Goal: Task Accomplishment & Management: Use online tool/utility

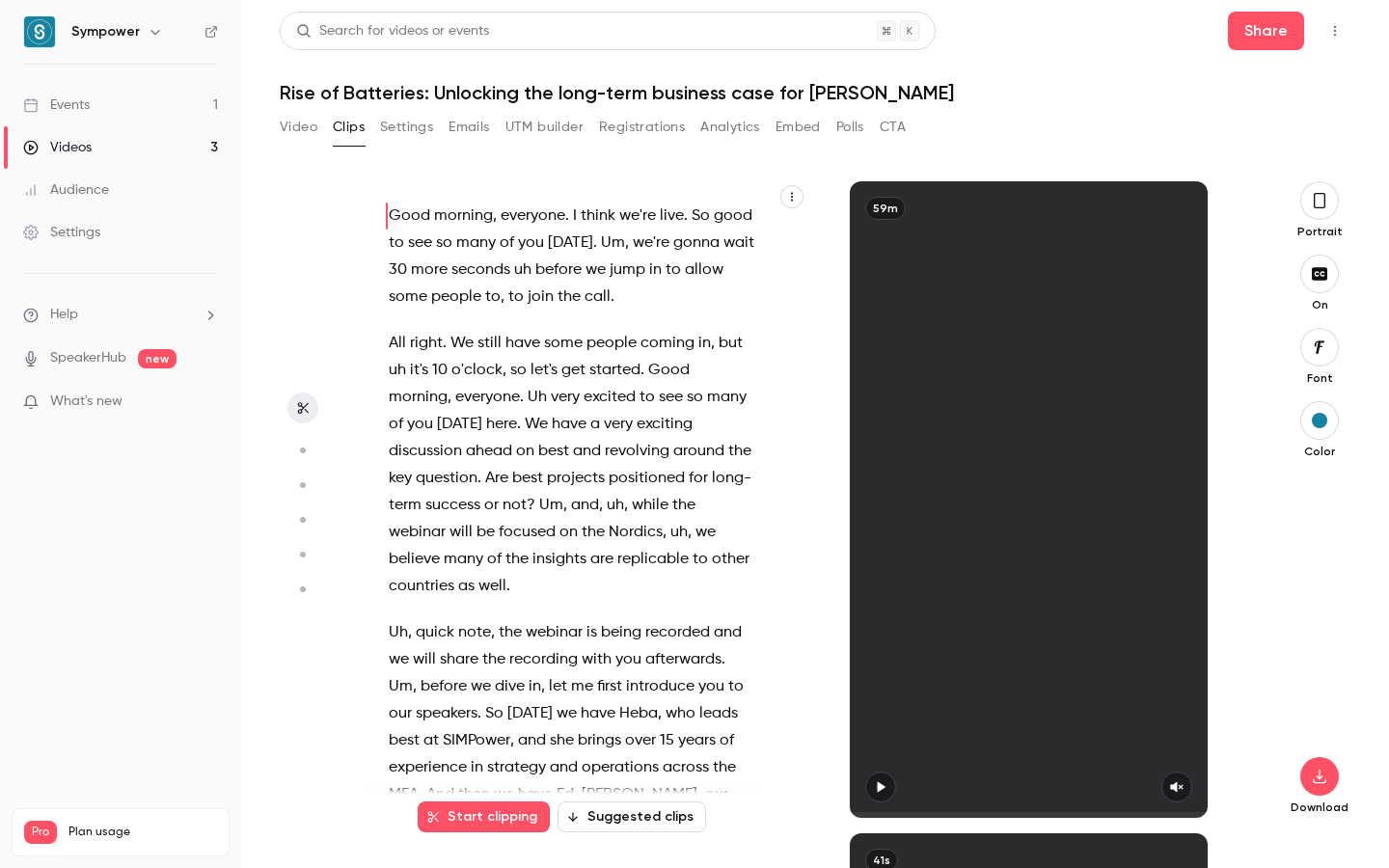
click at [87, 112] on div "Events" at bounding box center [56, 105] width 67 height 19
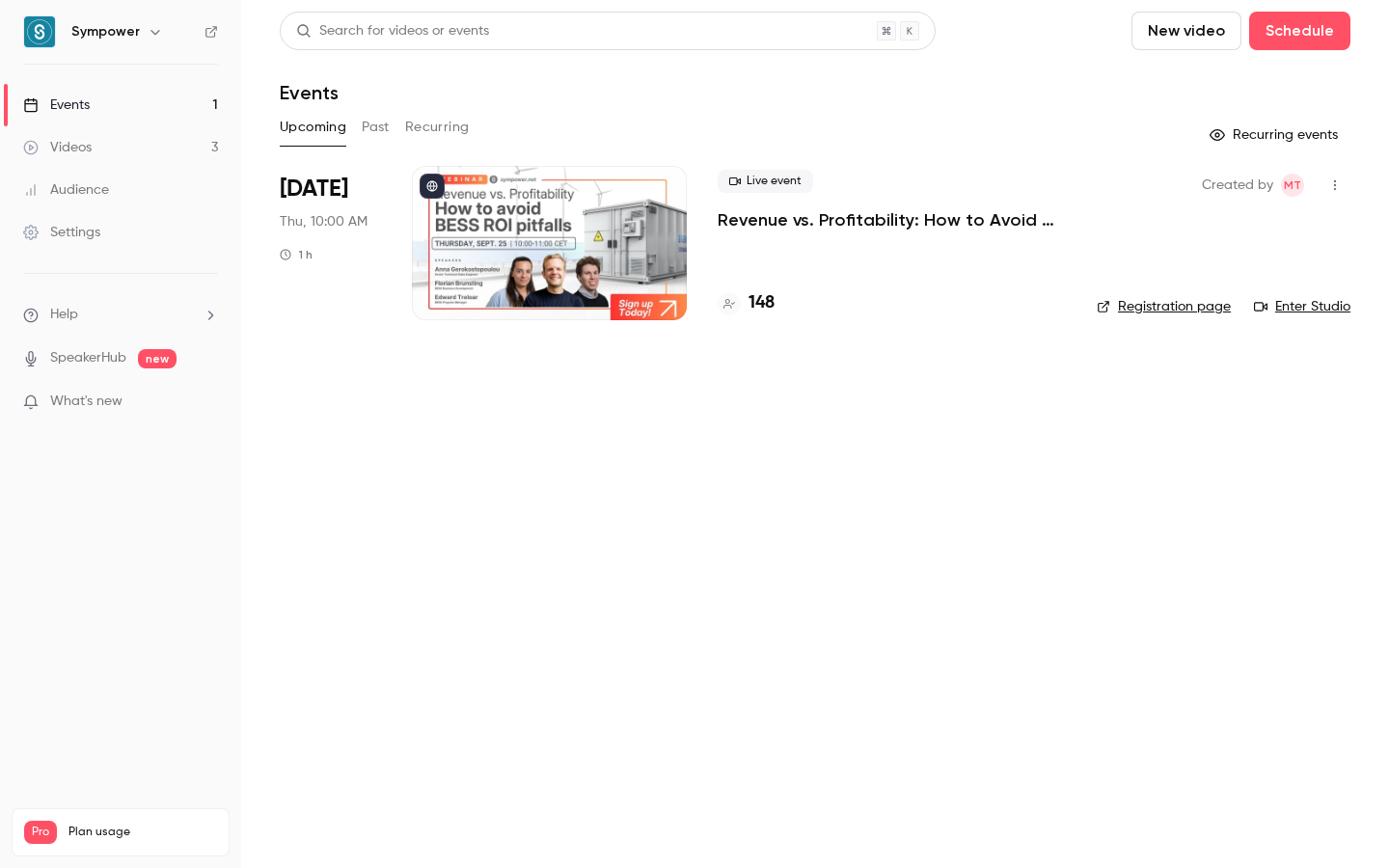
click at [766, 215] on p "Revenue vs. Profitability: How to Avoid [PERSON_NAME] ROI Pitfalls" at bounding box center [891, 219] width 348 height 23
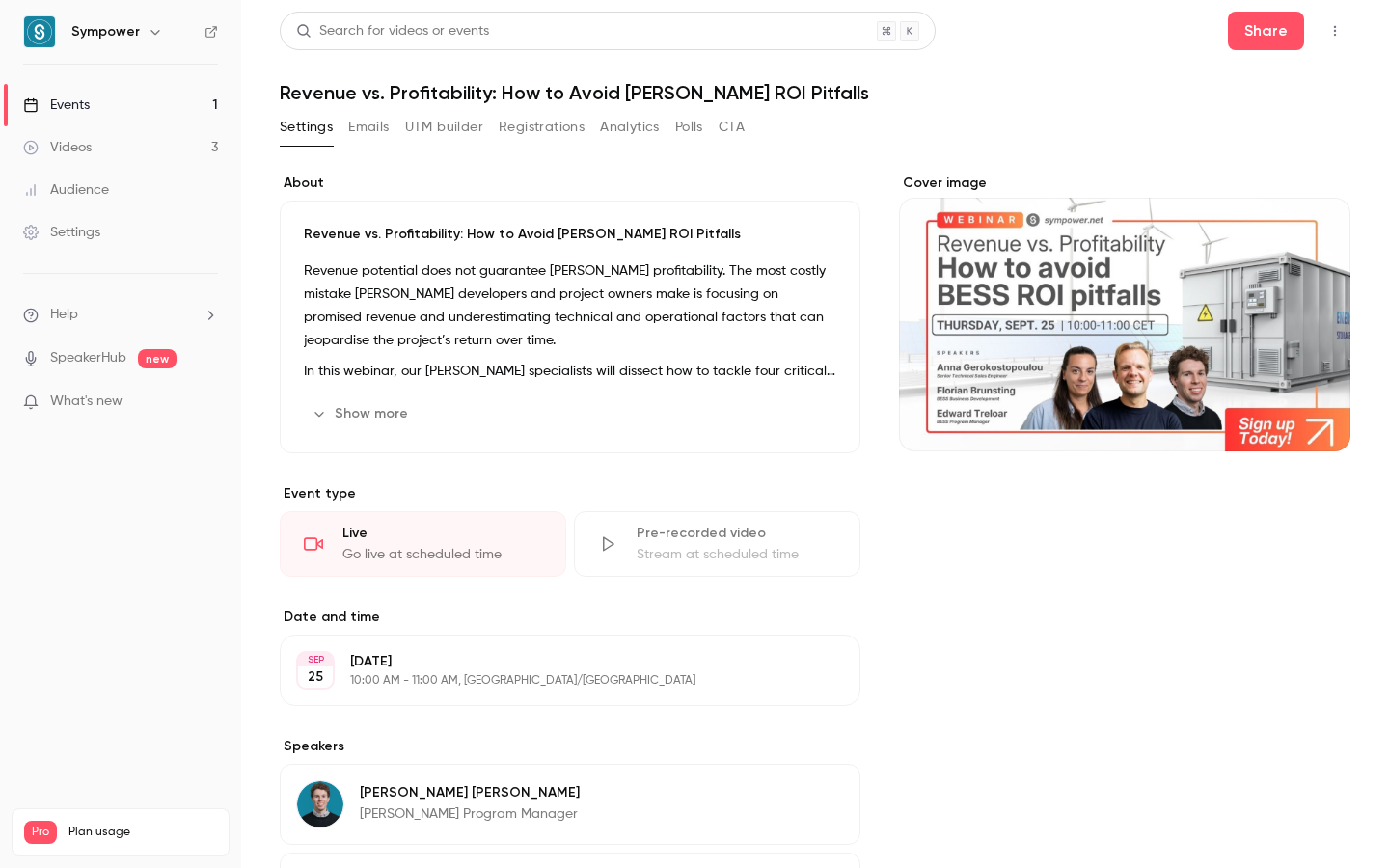
click at [445, 128] on button "UTM builder" at bounding box center [444, 127] width 78 height 31
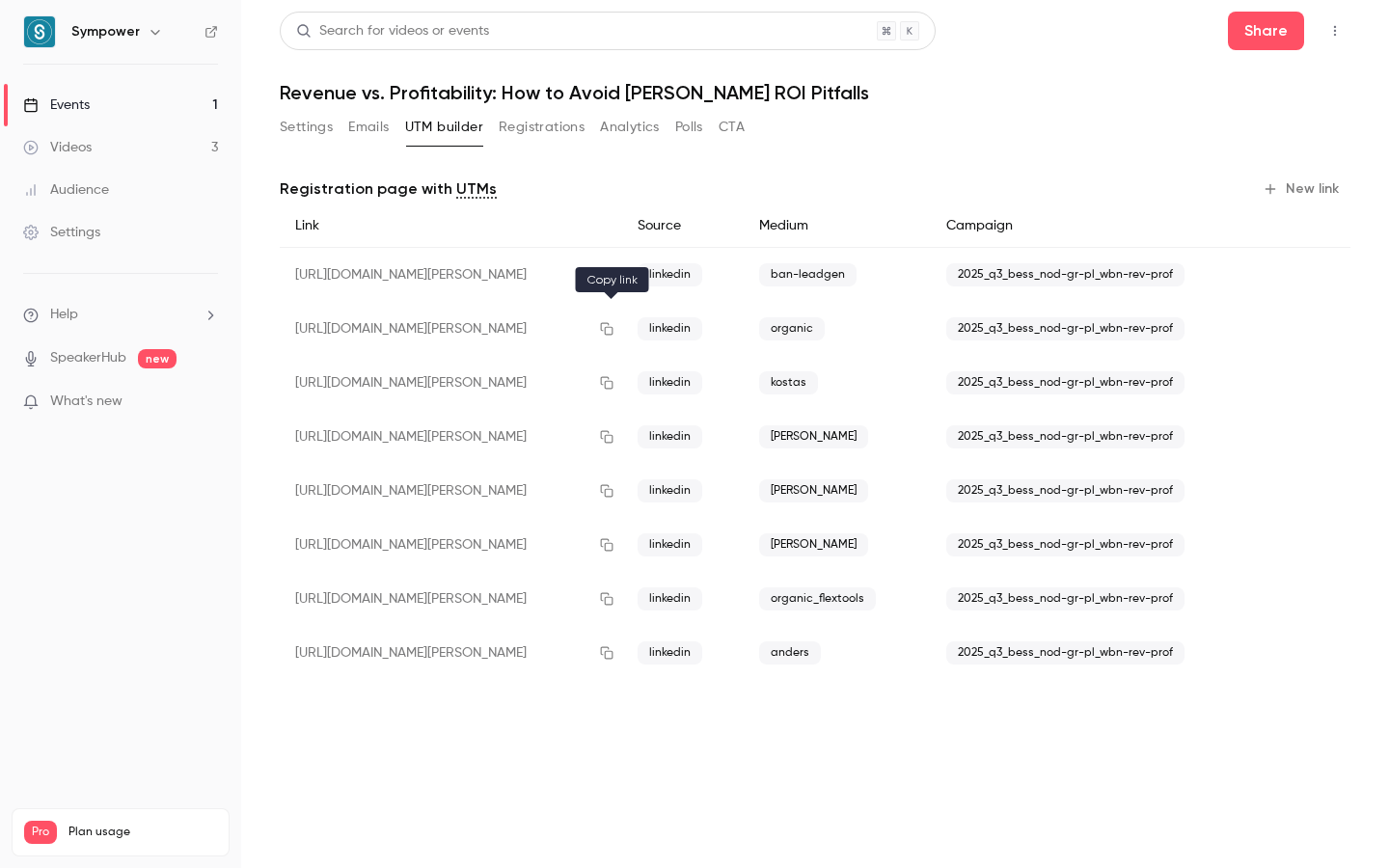
click at [607, 331] on icon "button" at bounding box center [607, 329] width 13 height 13
